Goal: Task Accomplishment & Management: Complete application form

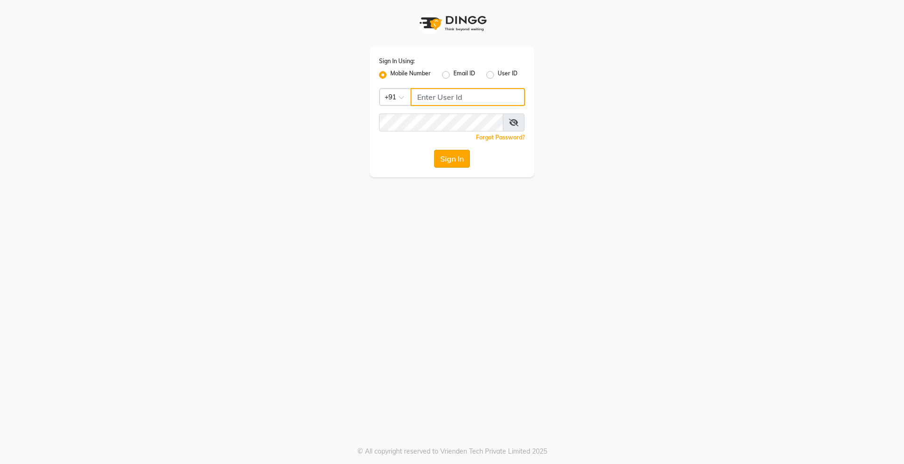
type input "9607016777"
click at [447, 154] on button "Sign In" at bounding box center [452, 159] width 36 height 18
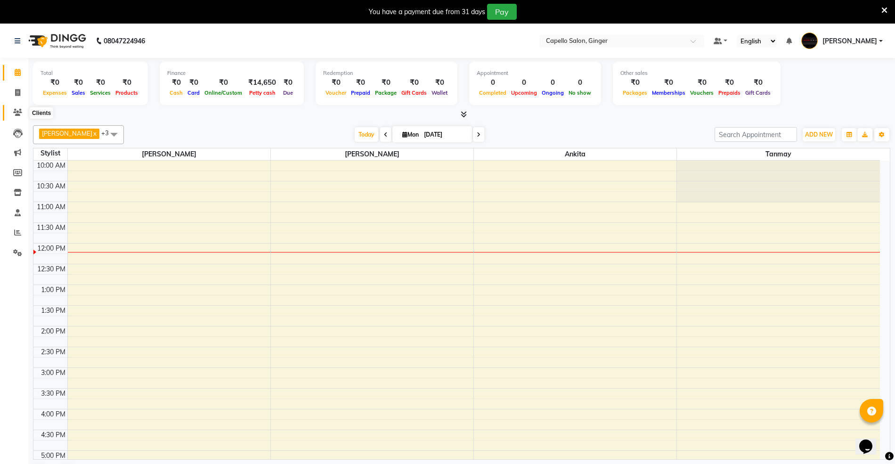
click at [18, 109] on icon at bounding box center [17, 112] width 9 height 7
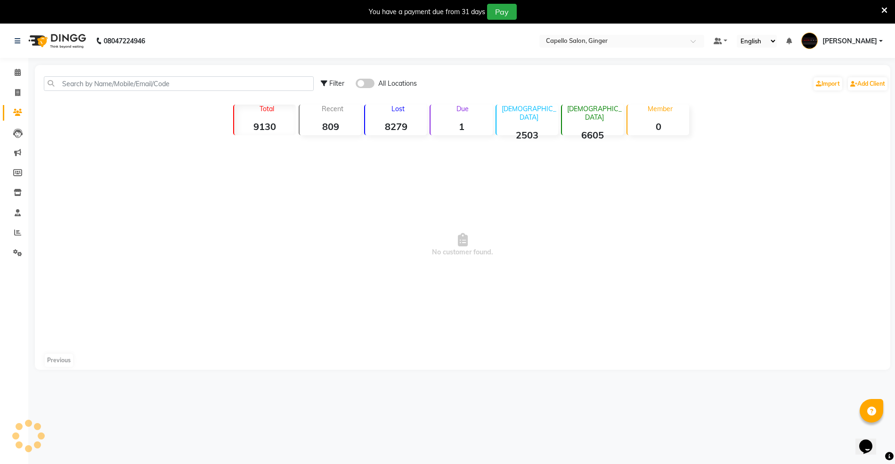
click at [72, 74] on div "Filter All Locations Import Add Client" at bounding box center [463, 84] width 852 height 30
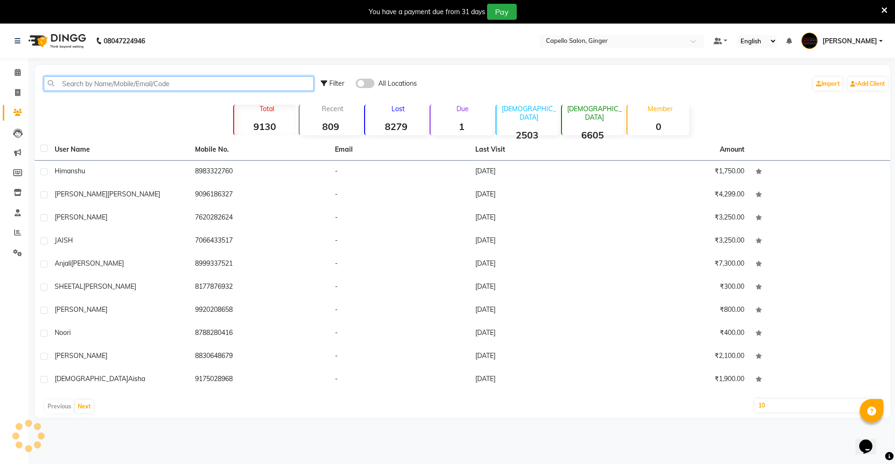
click at [75, 84] on input "text" at bounding box center [179, 83] width 270 height 15
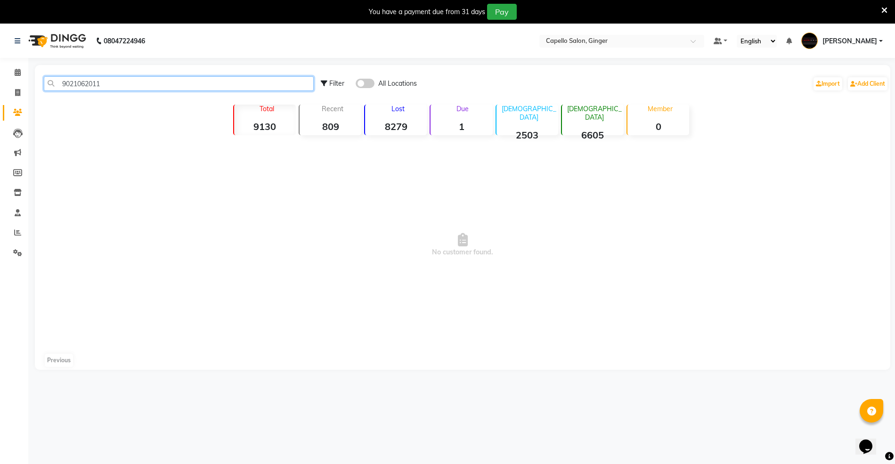
click at [135, 89] on input "9021062011" at bounding box center [179, 83] width 270 height 15
type input "9"
type input "9021062011"
click at [22, 129] on icon at bounding box center [17, 133] width 9 height 9
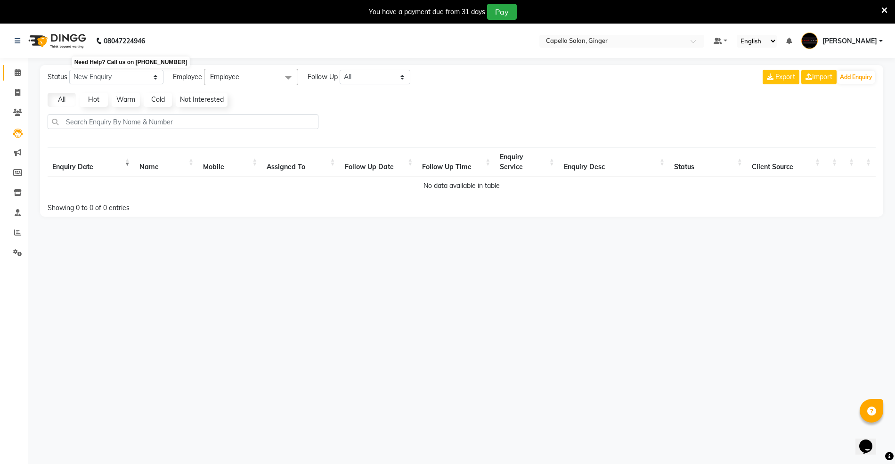
click at [19, 69] on icon at bounding box center [18, 72] width 6 height 7
click at [21, 72] on span at bounding box center [17, 72] width 16 height 11
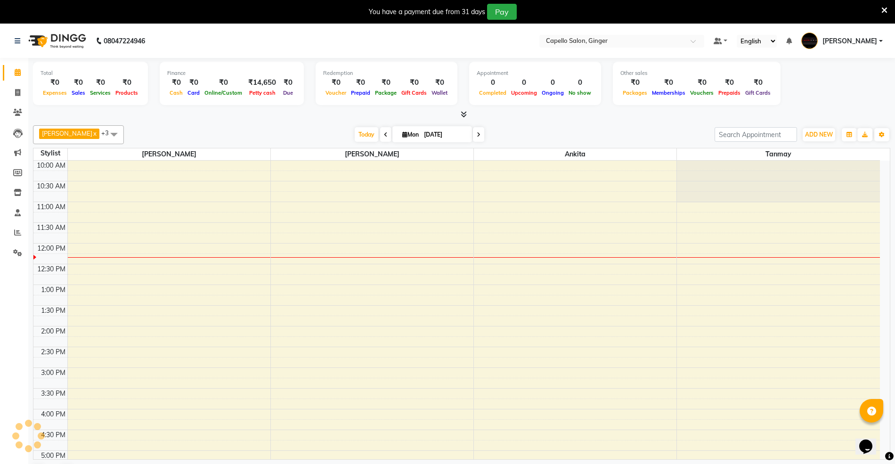
click at [125, 230] on div "10:00 AM 10:30 AM 11:00 AM 11:30 AM 12:00 PM 12:30 PM 1:00 PM 1:30 PM 2:00 PM 2…" at bounding box center [456, 409] width 846 height 497
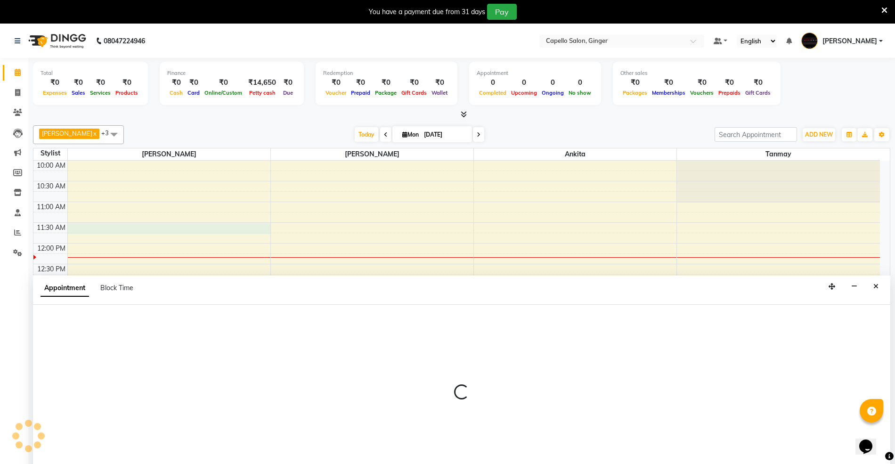
scroll to position [24, 0]
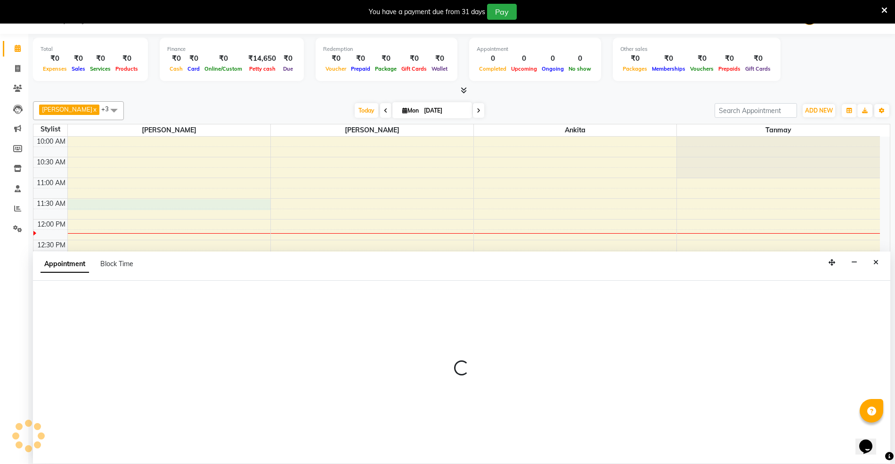
select select "23806"
select select "tentative"
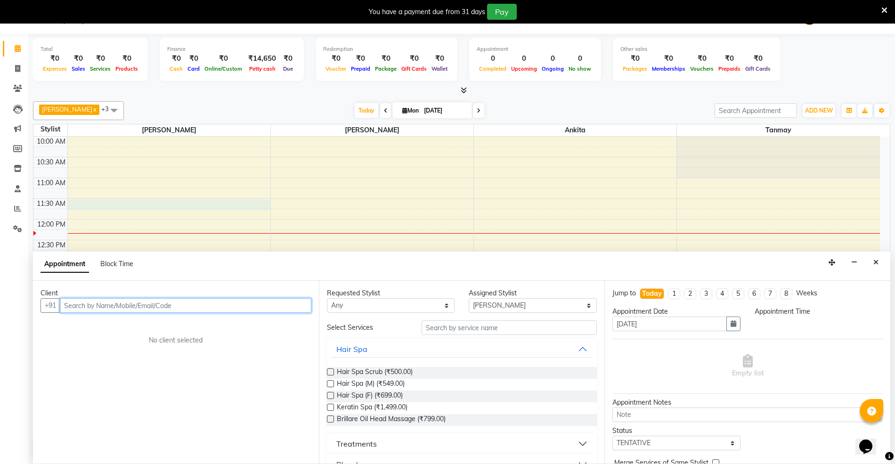
select select "690"
click at [110, 305] on input "text" at bounding box center [186, 305] width 252 height 15
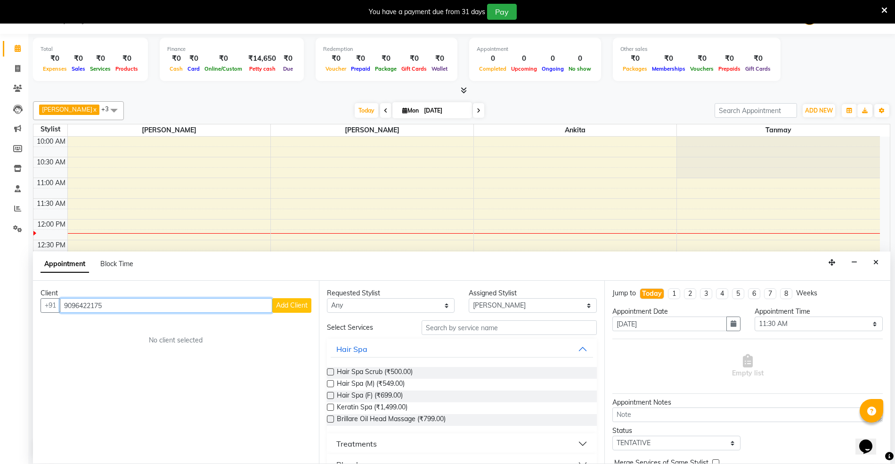
type input "9096422175"
click at [295, 302] on span "Add Client" at bounding box center [292, 305] width 32 height 8
select select "22"
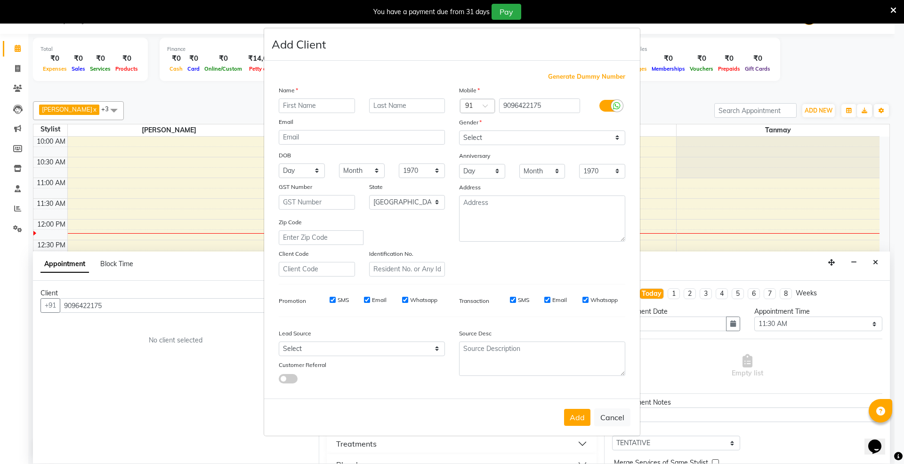
drag, startPoint x: 295, startPoint y: 302, endPoint x: 326, endPoint y: 104, distance: 201.3
click at [199, 316] on ngb-modal-window "Add Client Generate Dummy Number Name Email DOB Day 01 02 03 04 05 06 07 08 09 …" at bounding box center [452, 232] width 904 height 464
click at [326, 104] on input "text" at bounding box center [317, 105] width 76 height 15
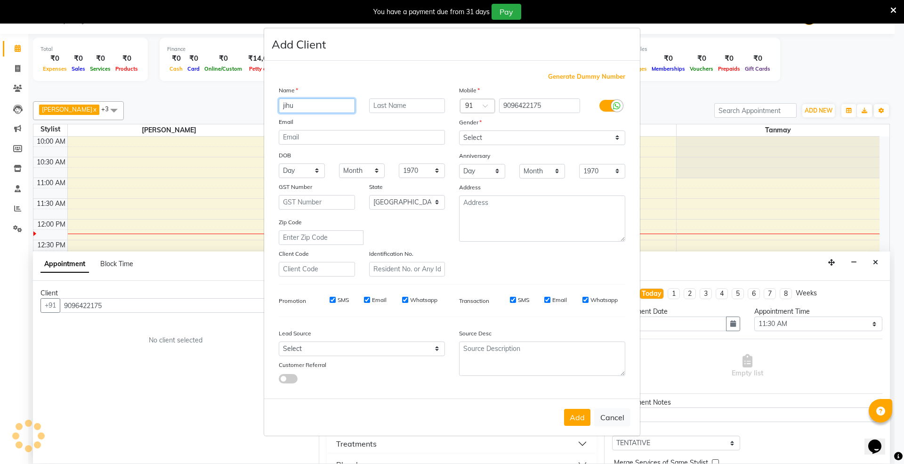
type input "jihu"
click at [390, 104] on input "text" at bounding box center [407, 105] width 76 height 15
type input "[PERSON_NAME]"
click at [512, 137] on select "Select [DEMOGRAPHIC_DATA] [DEMOGRAPHIC_DATA] Other Prefer Not To Say" at bounding box center [542, 137] width 166 height 15
select select "[DEMOGRAPHIC_DATA]"
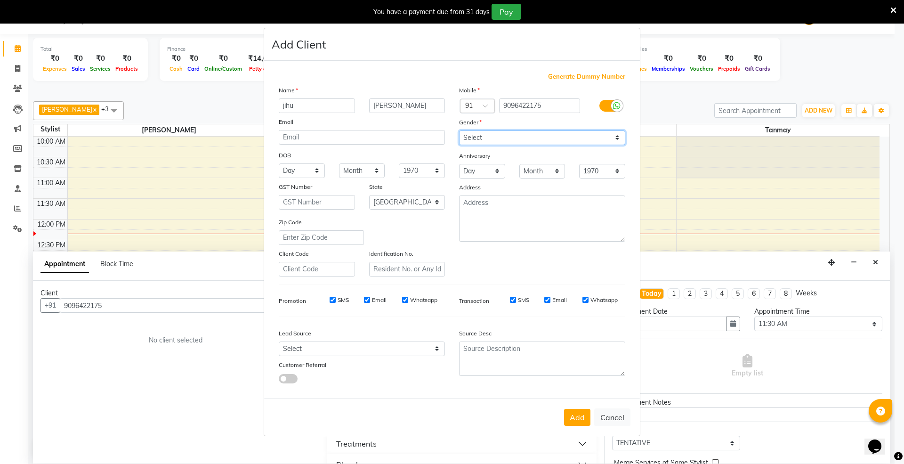
click at [459, 131] on select "Select [DEMOGRAPHIC_DATA] [DEMOGRAPHIC_DATA] Other Prefer Not To Say" at bounding box center [542, 137] width 166 height 15
click at [580, 415] on button "Add" at bounding box center [577, 417] width 26 height 17
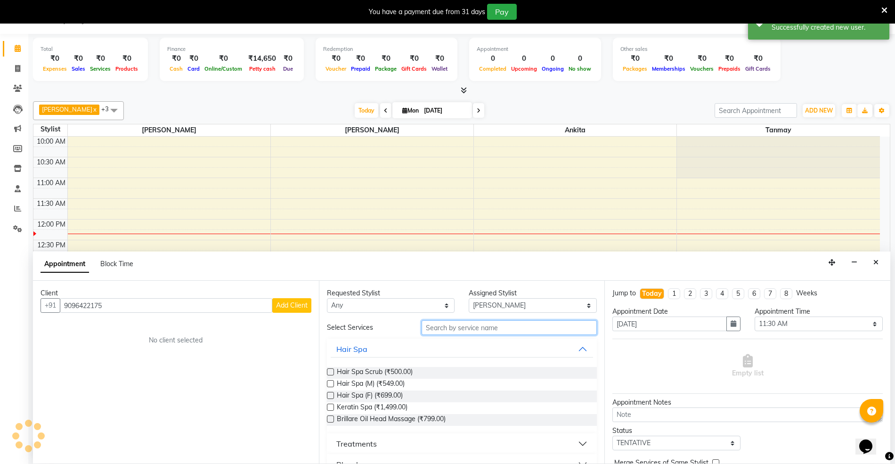
click at [484, 328] on input "text" at bounding box center [509, 327] width 175 height 15
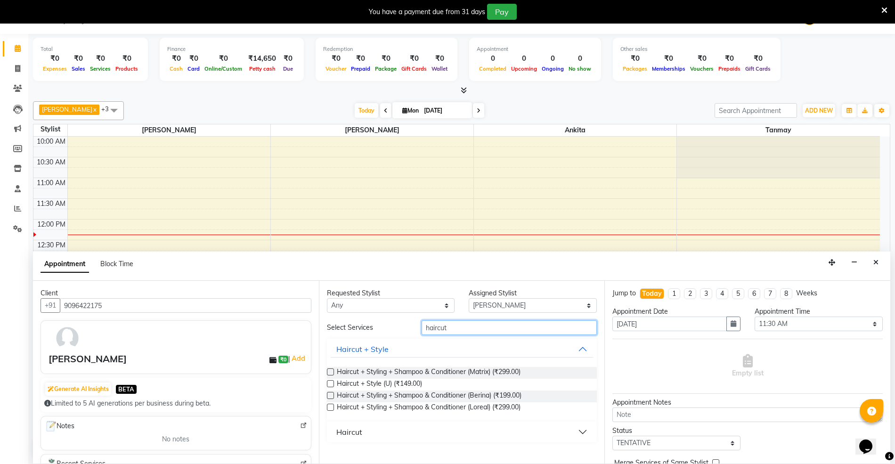
type input "haircut"
click at [332, 409] on label at bounding box center [330, 407] width 7 height 7
click at [332, 409] on input "checkbox" at bounding box center [330, 408] width 6 height 6
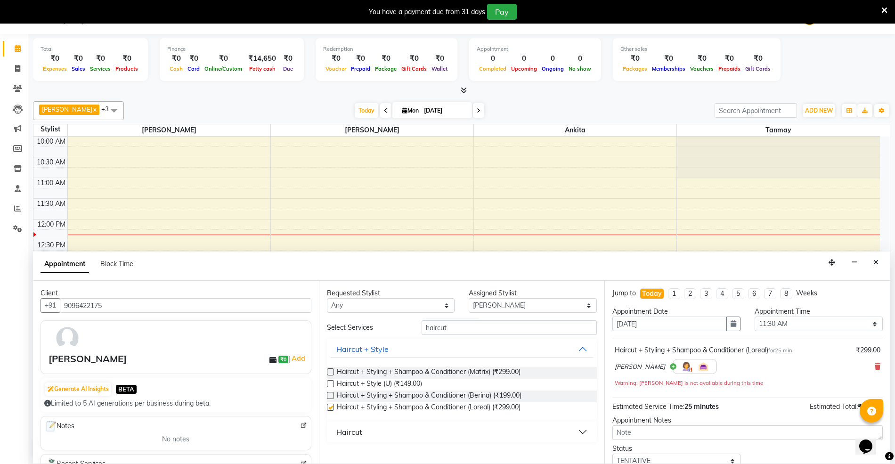
checkbox input "false"
click at [875, 366] on icon at bounding box center [878, 366] width 6 height 7
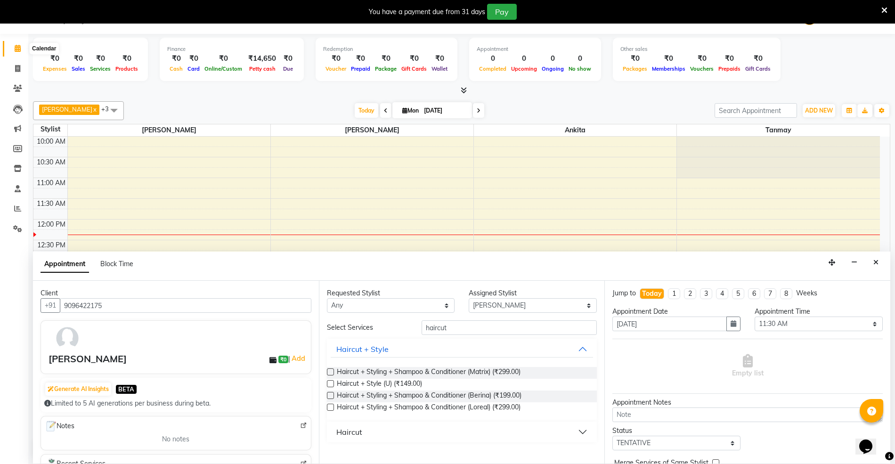
click at [16, 53] on span at bounding box center [17, 48] width 16 height 11
click at [12, 48] on span at bounding box center [17, 48] width 16 height 11
click at [878, 262] on icon "Close" at bounding box center [875, 262] width 5 height 7
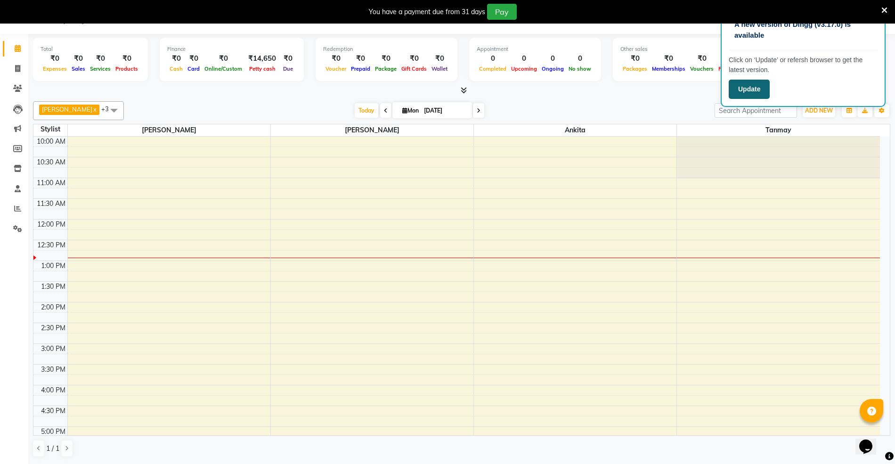
click at [749, 89] on button "Update" at bounding box center [749, 89] width 41 height 19
